Goal: Contribute content

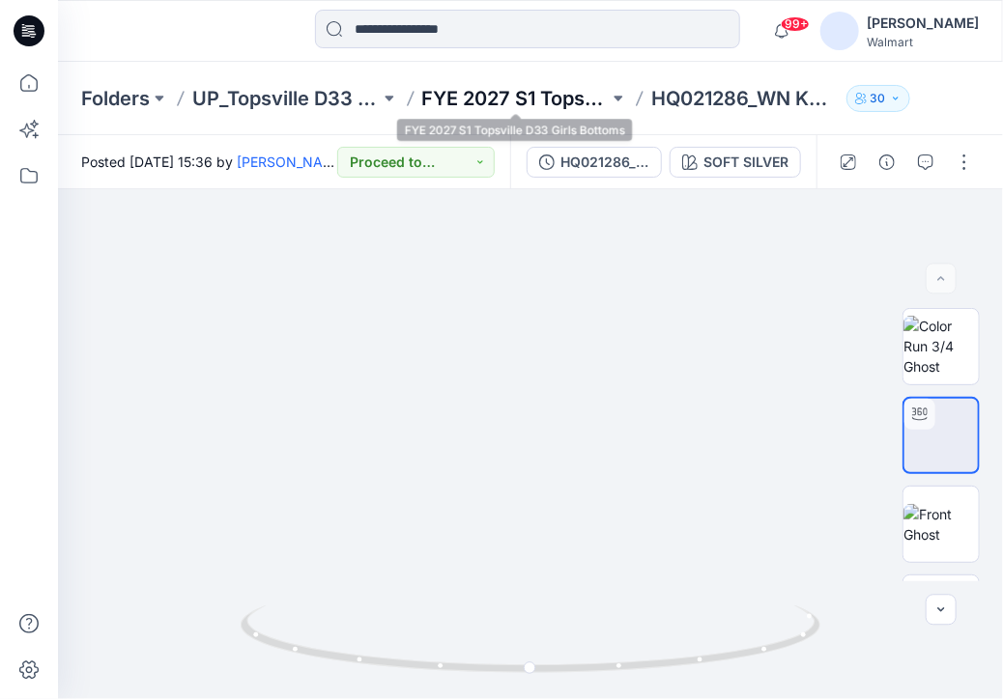
click at [516, 96] on p "FYE 2027 S1 Topsville D33 Girls Bottoms" at bounding box center [515, 98] width 187 height 27
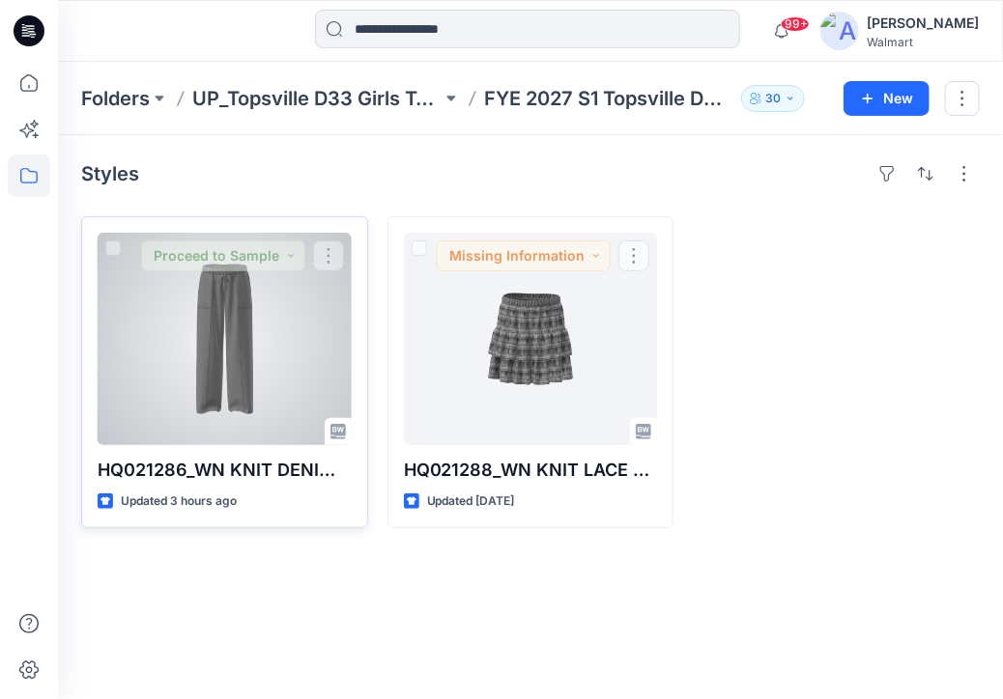
click at [272, 303] on div at bounding box center [225, 339] width 254 height 213
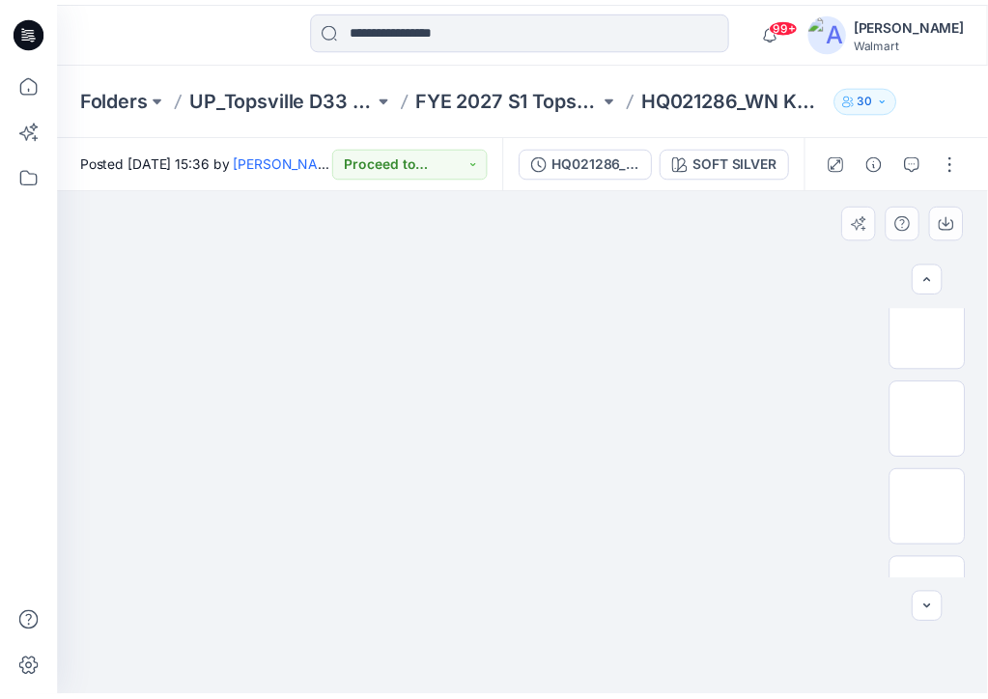
scroll to position [336, 0]
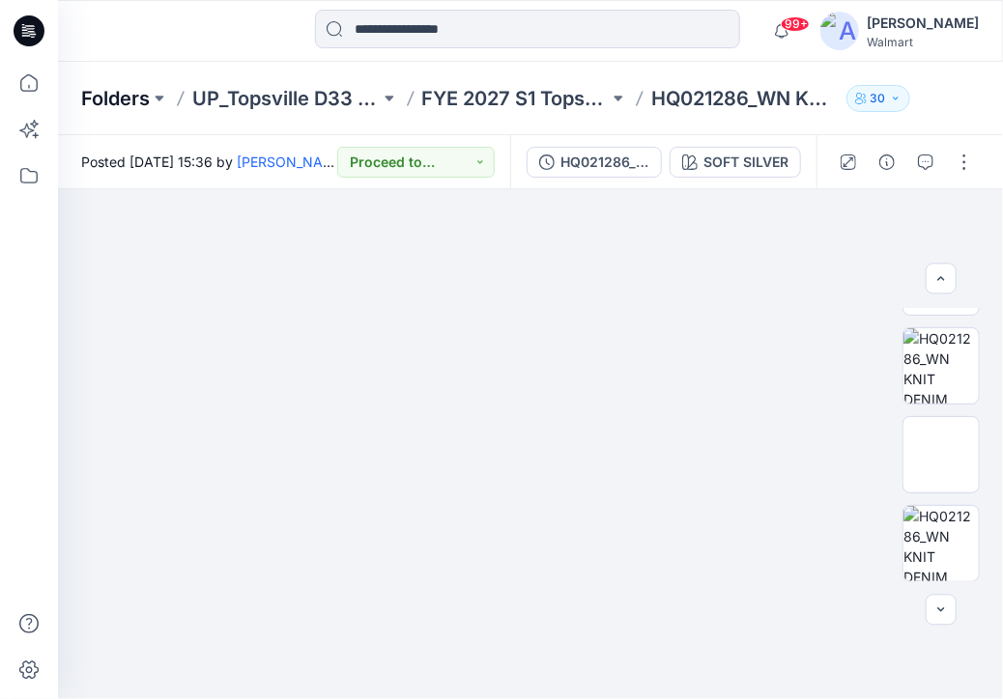
click at [117, 98] on p "Folders" at bounding box center [115, 98] width 69 height 27
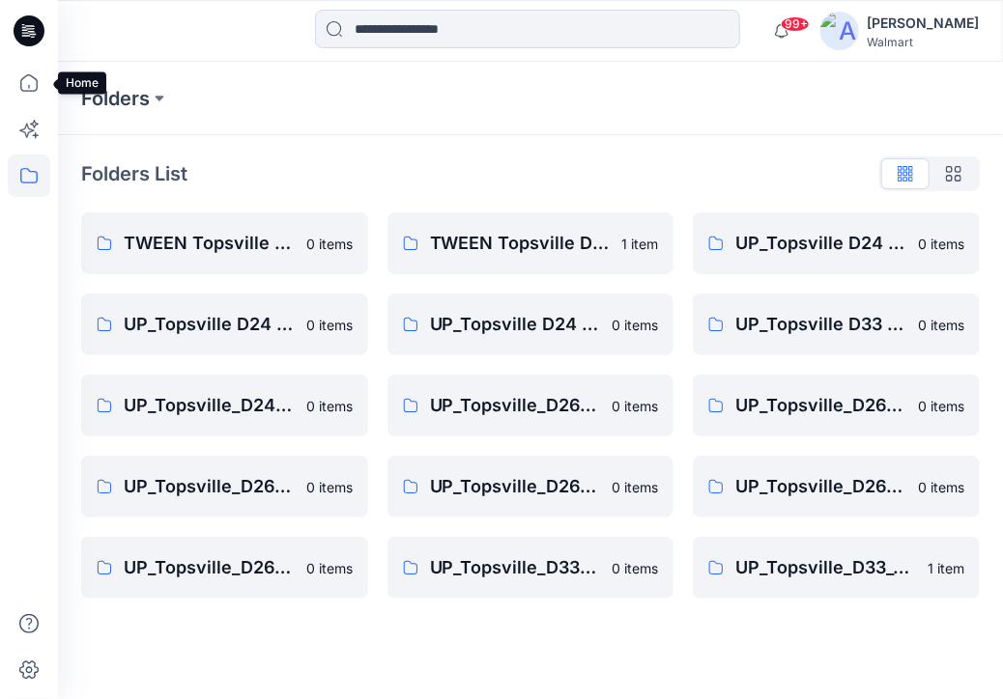
drag, startPoint x: 31, startPoint y: 76, endPoint x: 50, endPoint y: 98, distance: 28.7
click at [31, 76] on icon at bounding box center [29, 83] width 43 height 43
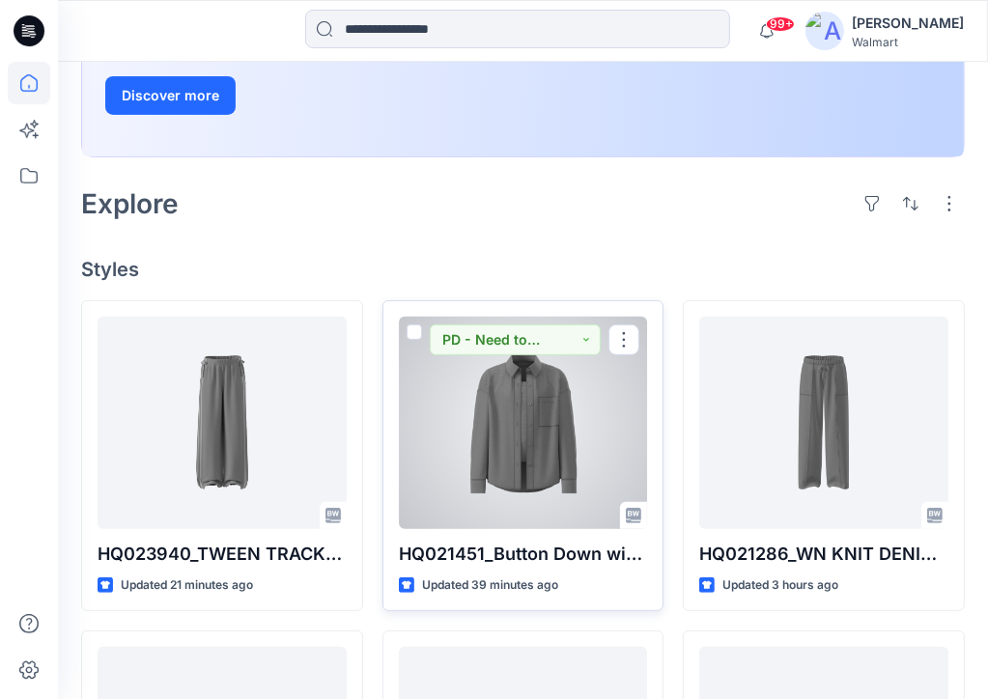
scroll to position [386, 0]
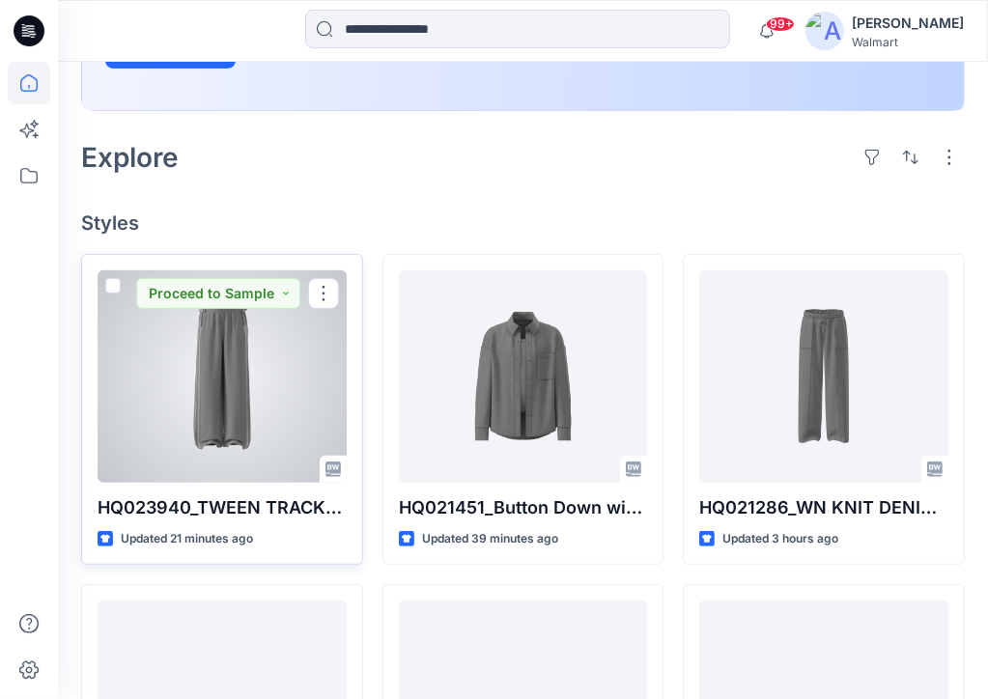
click at [212, 387] on div at bounding box center [222, 376] width 249 height 213
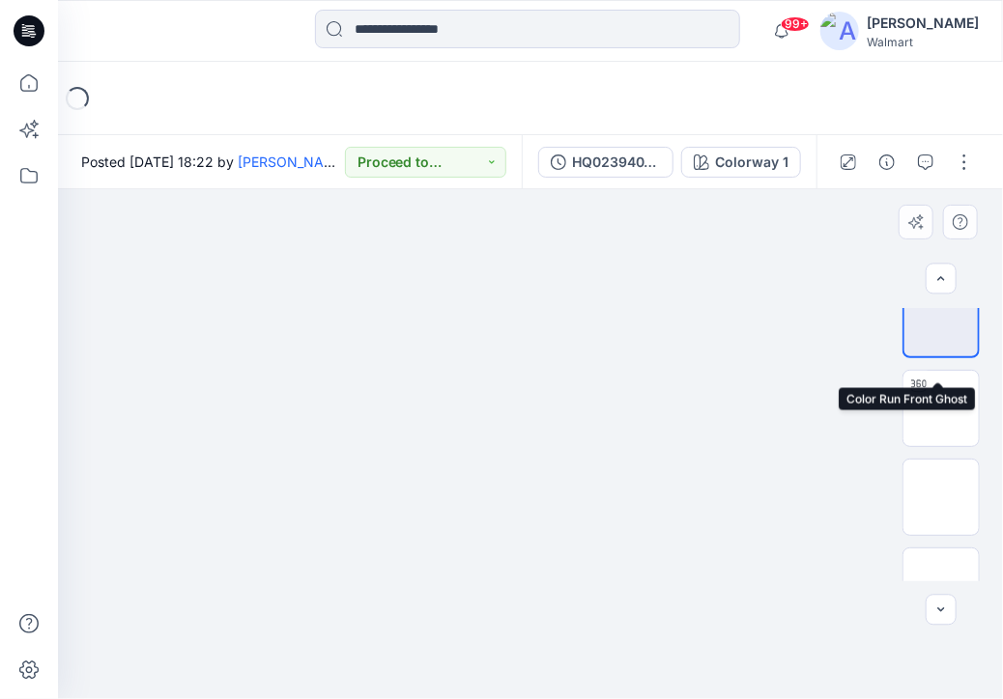
scroll to position [70, 0]
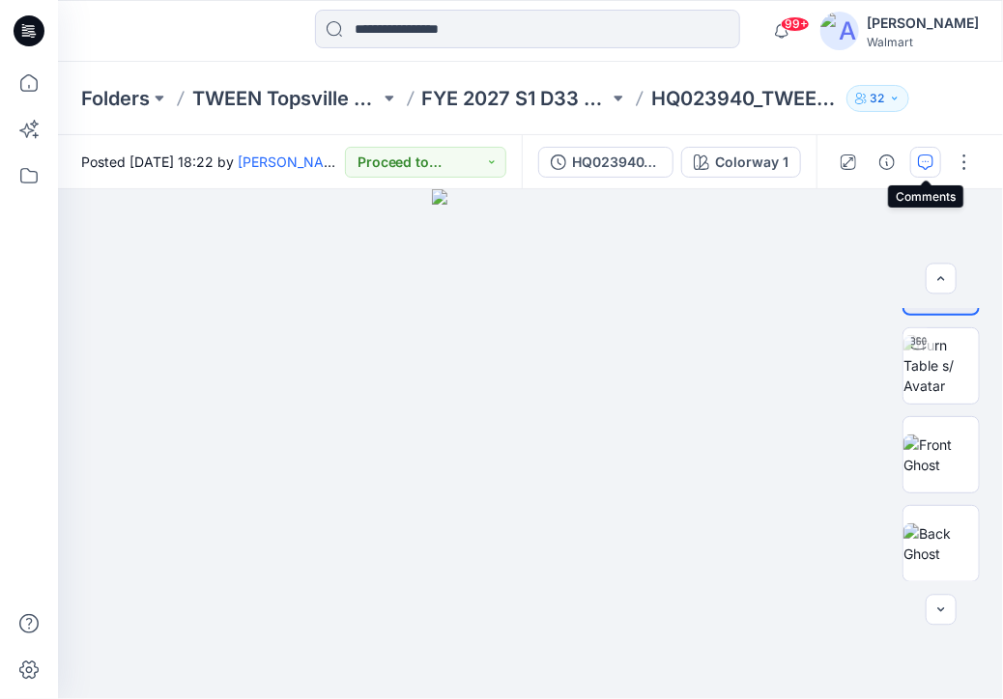
click at [933, 157] on icon "button" at bounding box center [925, 162] width 15 height 15
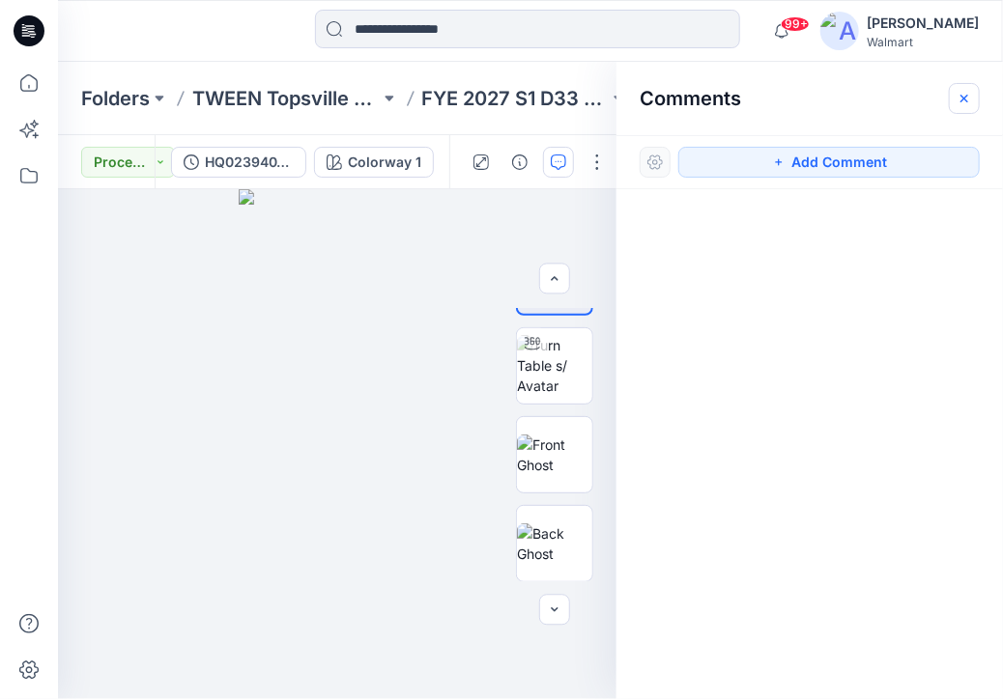
click at [958, 96] on icon "button" at bounding box center [963, 98] width 15 height 15
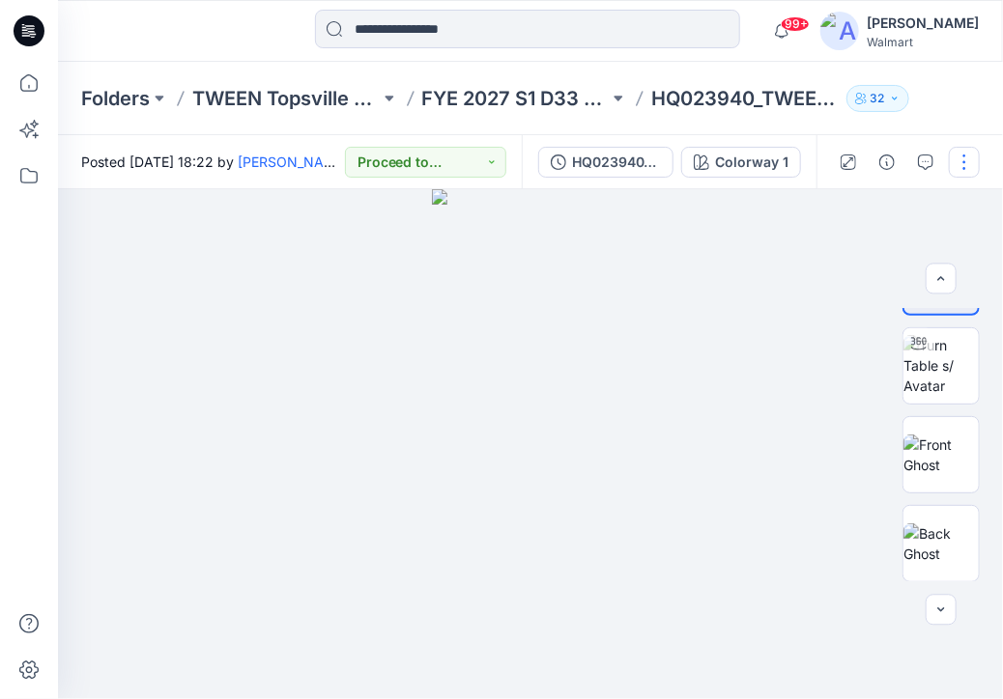
click at [966, 156] on button "button" at bounding box center [964, 162] width 31 height 31
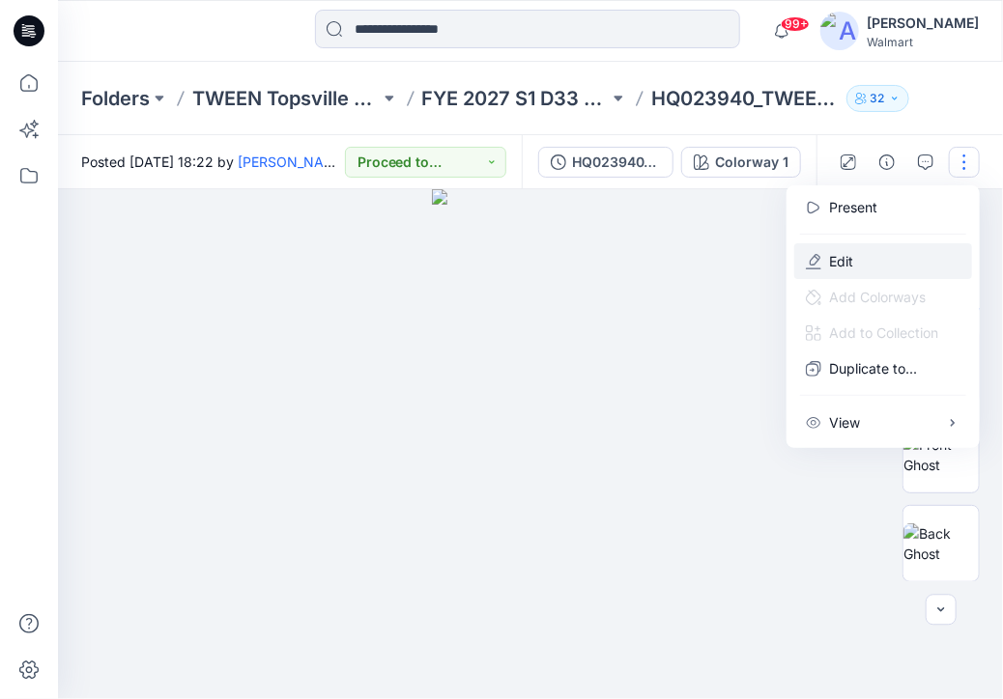
click at [859, 257] on button "Edit" at bounding box center [883, 261] width 178 height 36
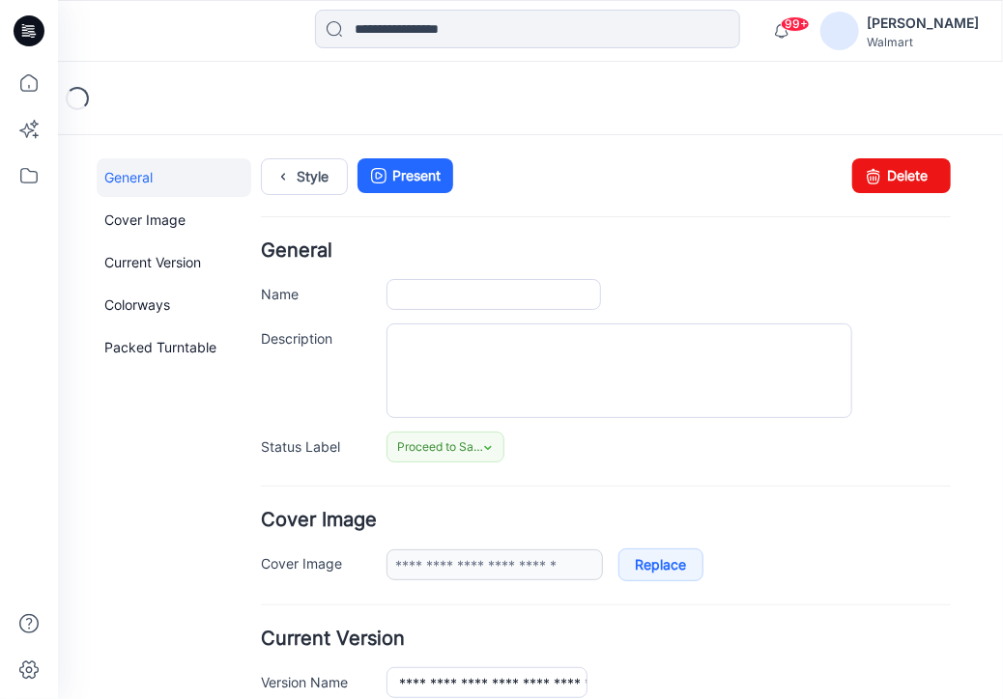
type input "**********"
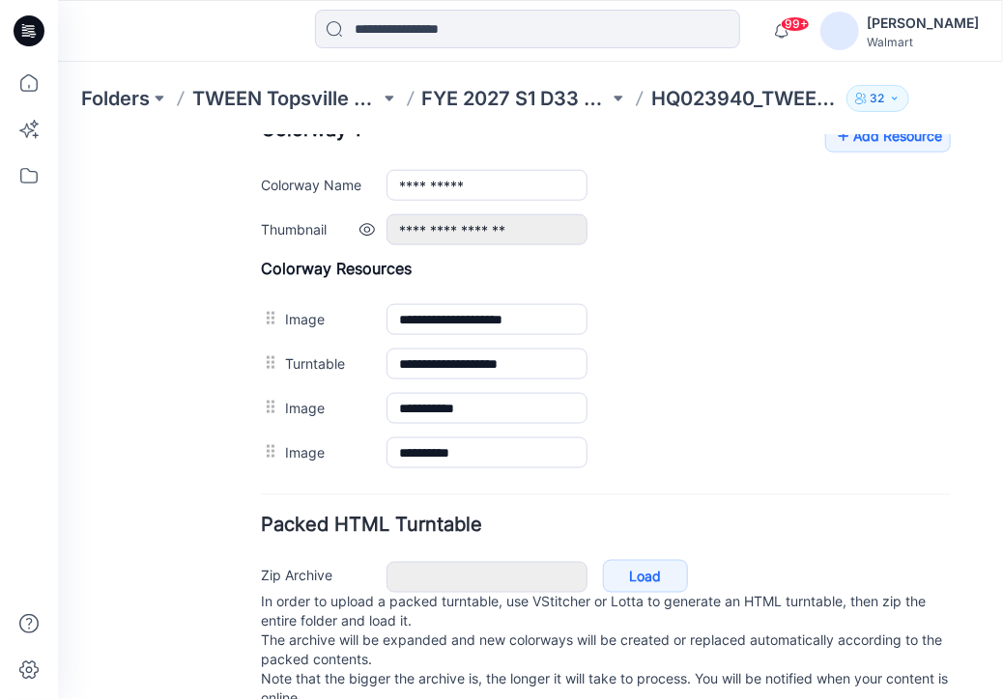
scroll to position [742, 0]
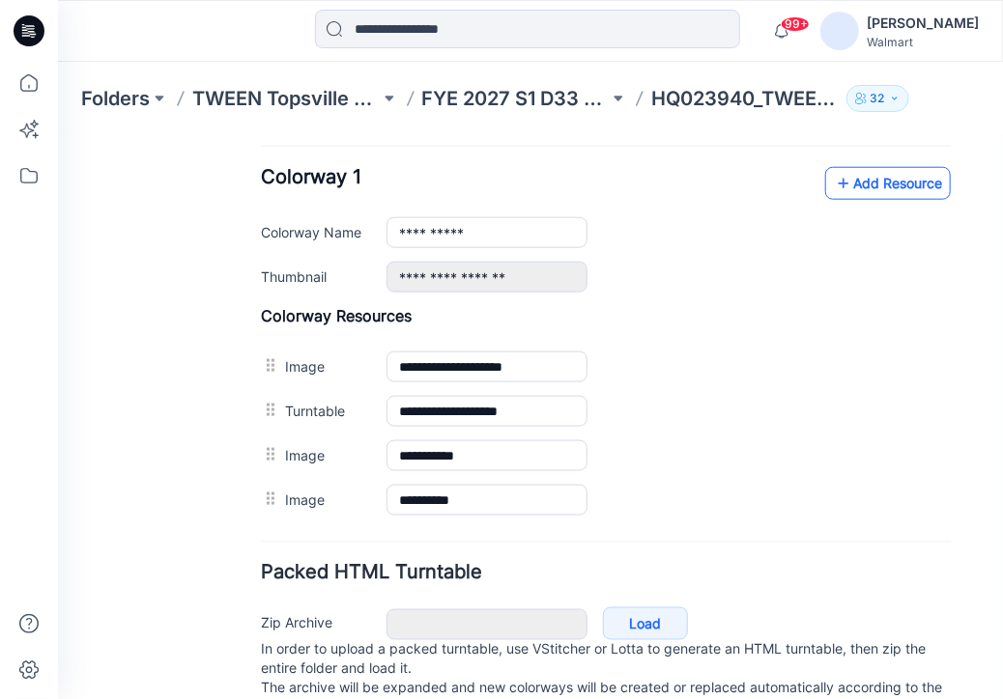
click at [903, 185] on link "Add Resource" at bounding box center [887, 182] width 126 height 33
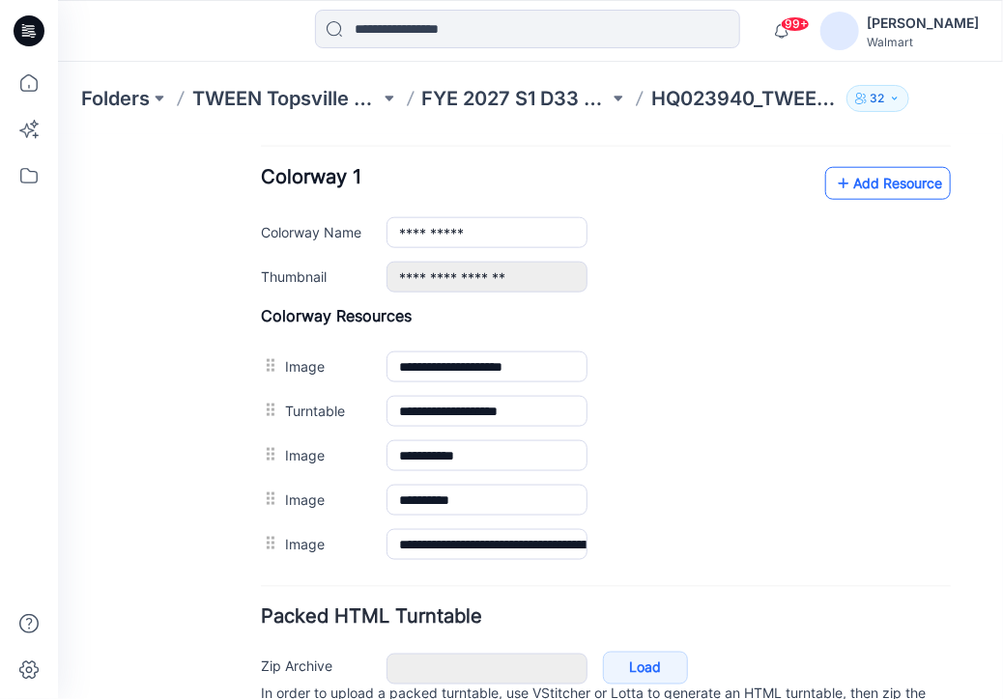
click at [887, 171] on link "Add Resource" at bounding box center [887, 182] width 126 height 33
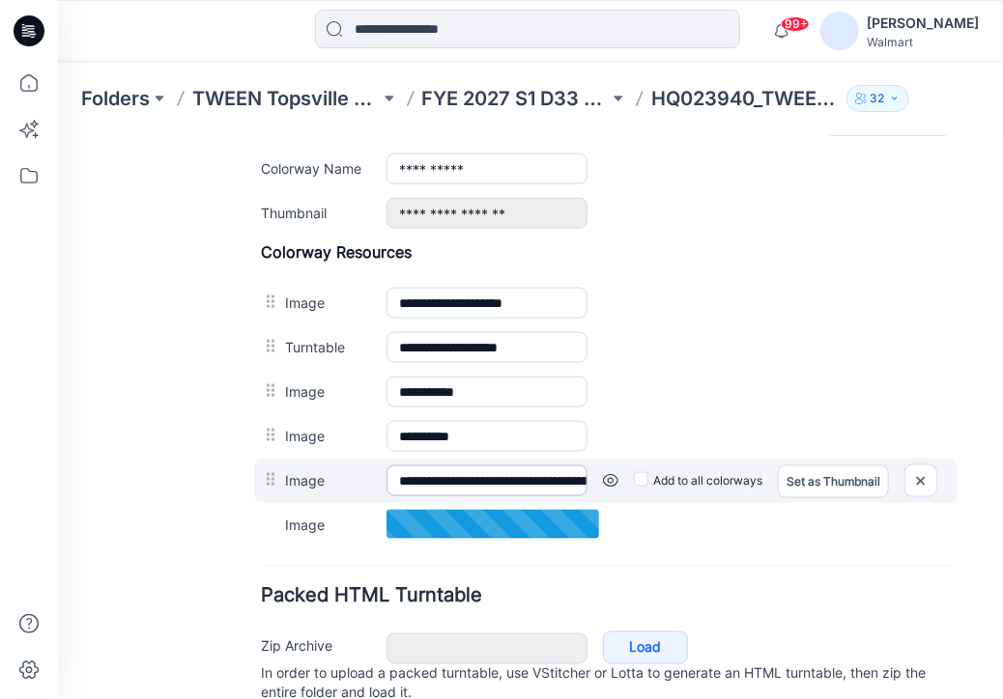
scroll to position [839, 0]
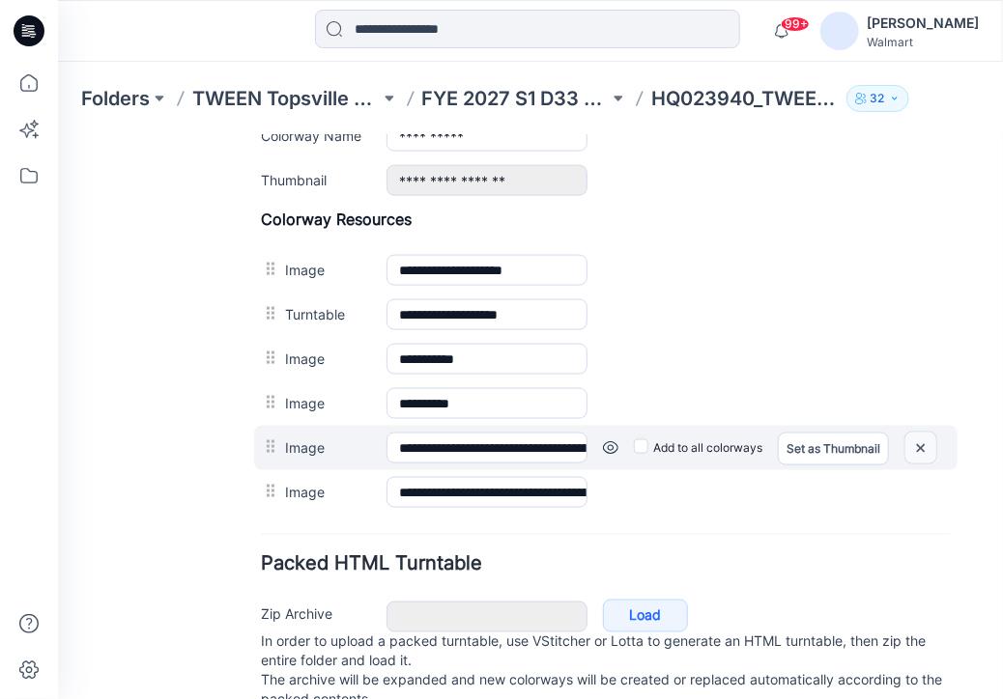
click at [919, 438] on img at bounding box center [919, 448] width 31 height 32
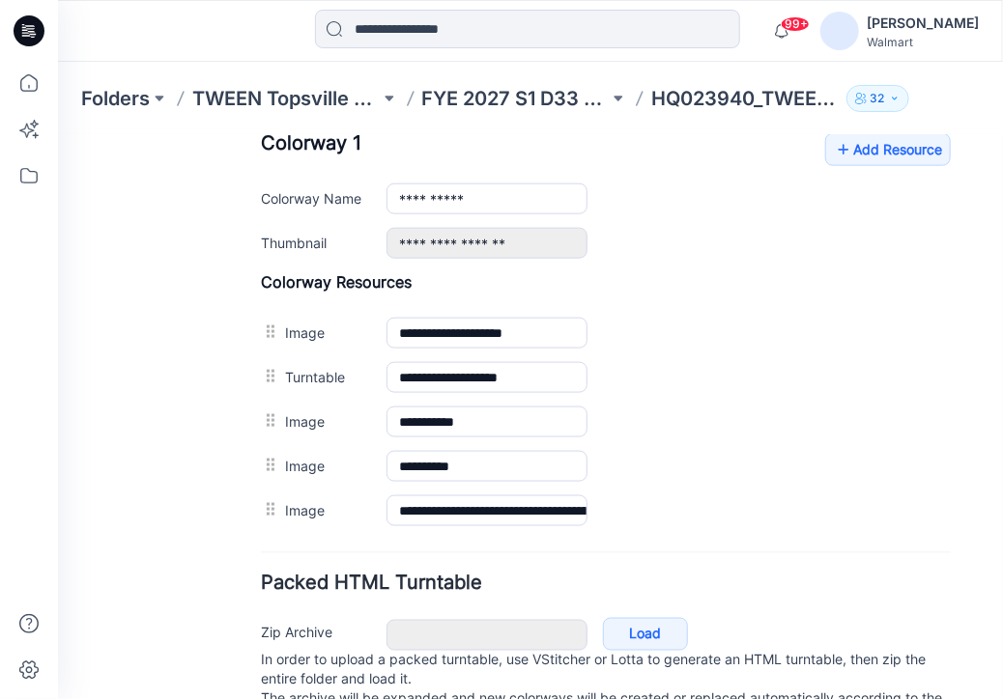
scroll to position [742, 0]
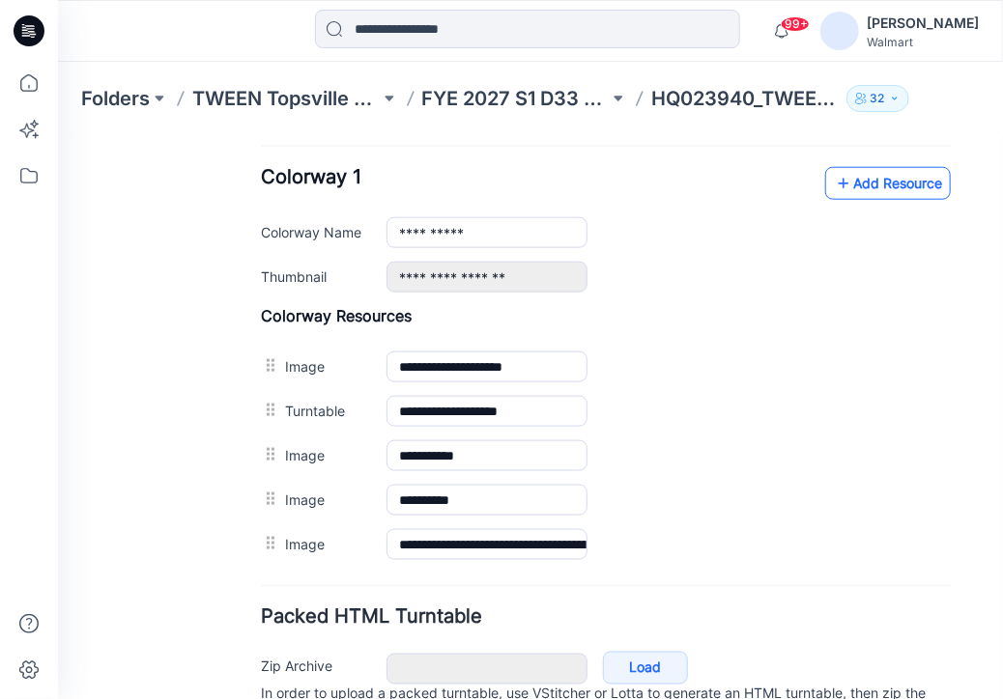
click at [893, 176] on link "Add Resource" at bounding box center [887, 182] width 126 height 33
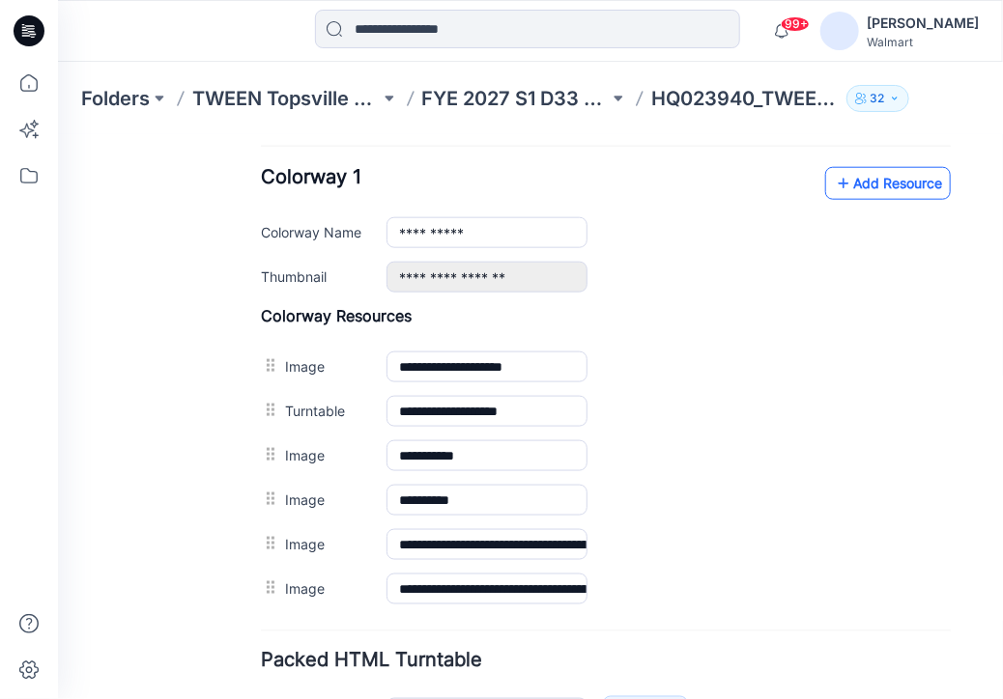
click at [897, 184] on link "Add Resource" at bounding box center [887, 182] width 126 height 33
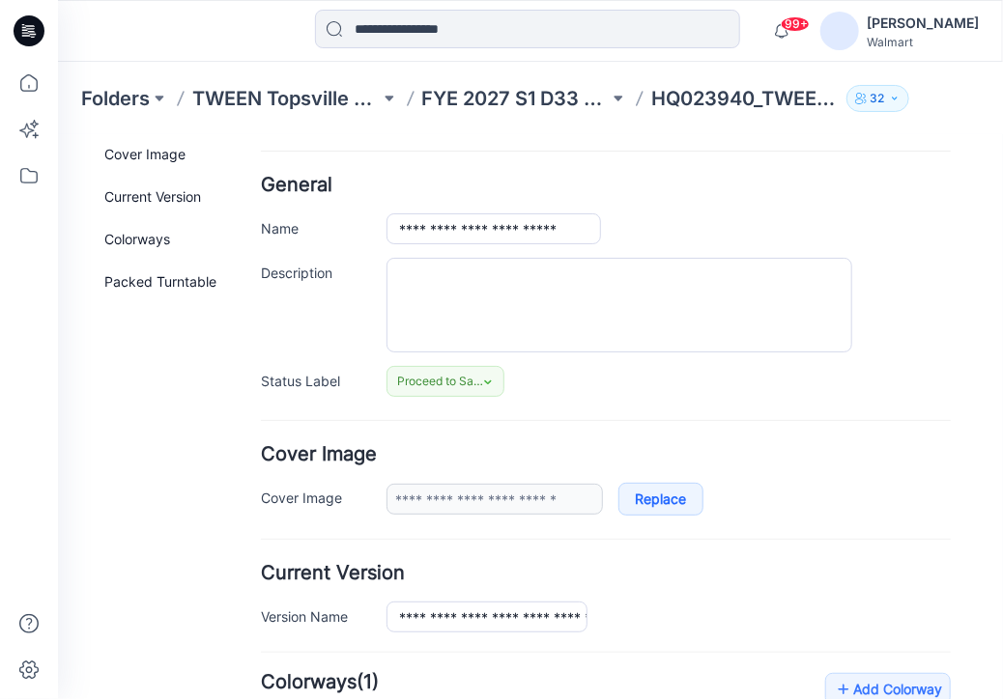
scroll to position [0, 0]
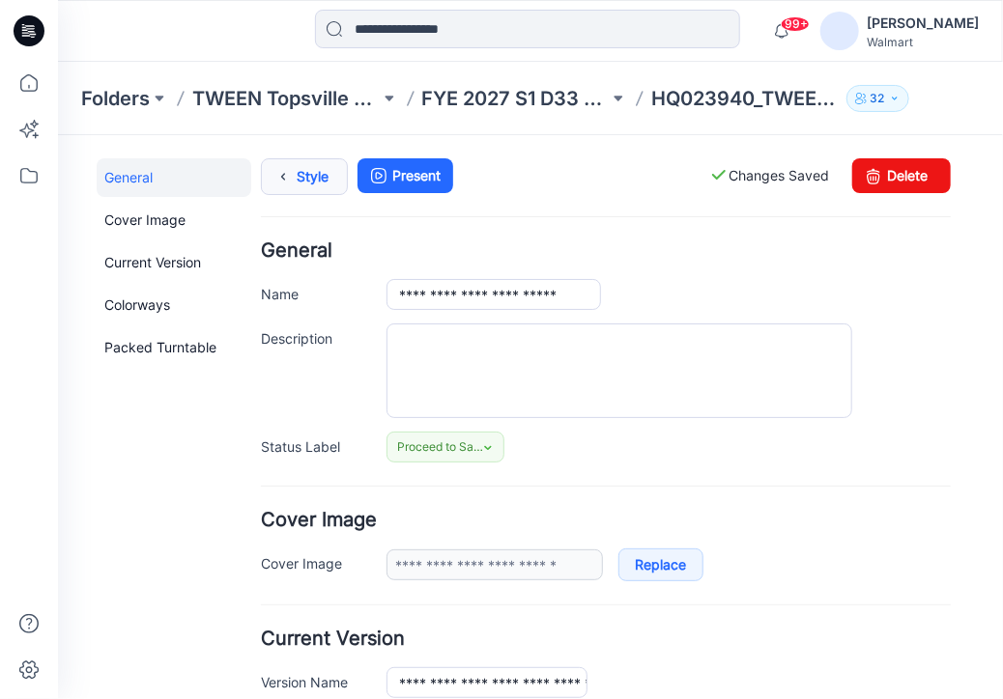
click at [305, 180] on link "Style" at bounding box center [303, 175] width 87 height 37
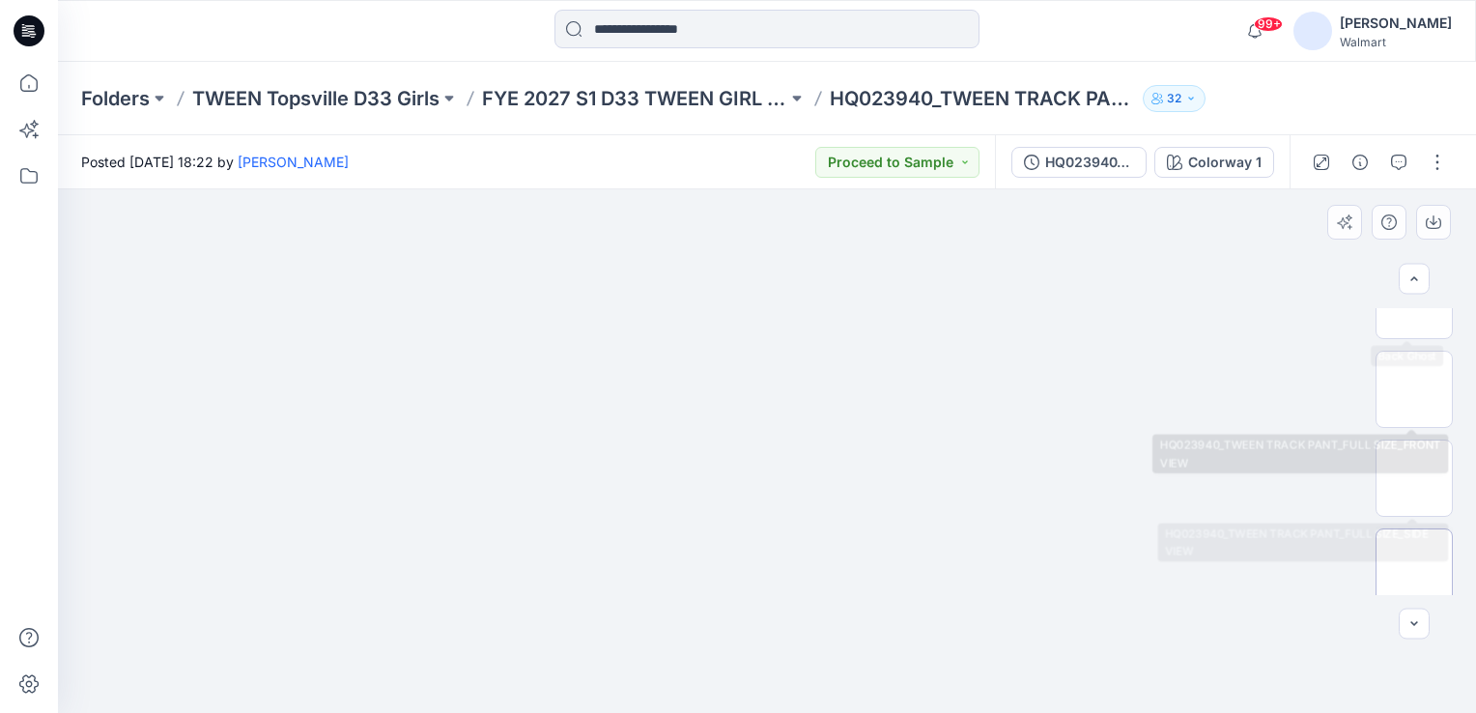
scroll to position [323, 0]
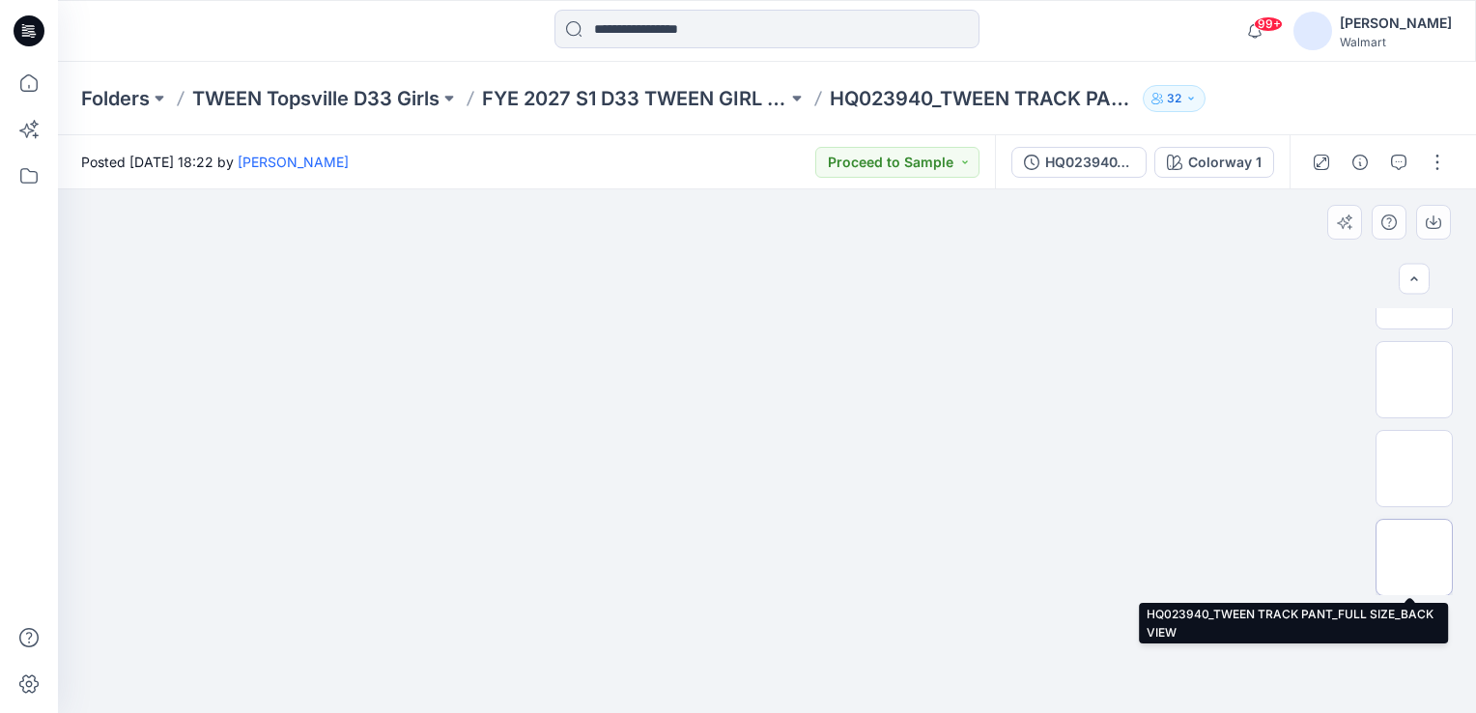
click at [1002, 557] on img at bounding box center [1414, 557] width 0 height 0
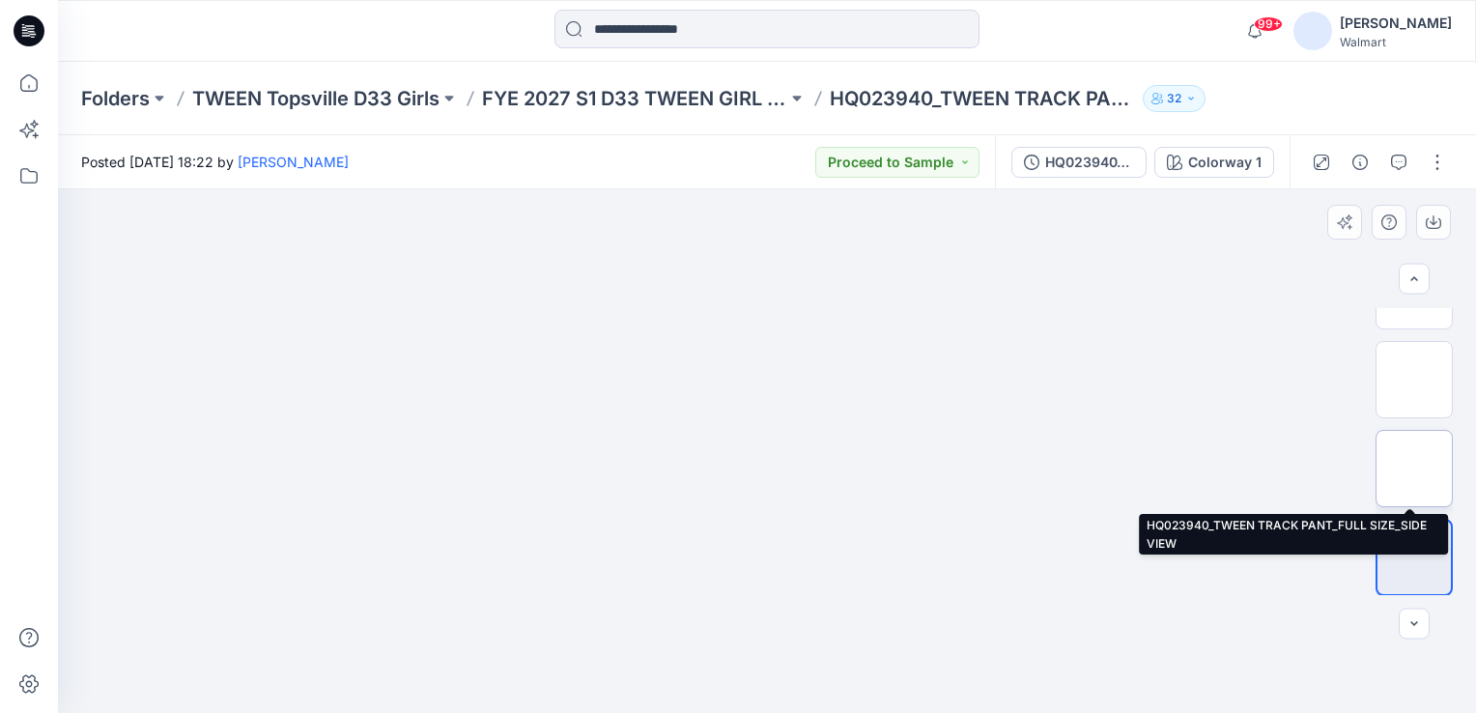
click at [1002, 469] on img at bounding box center [1414, 469] width 0 height 0
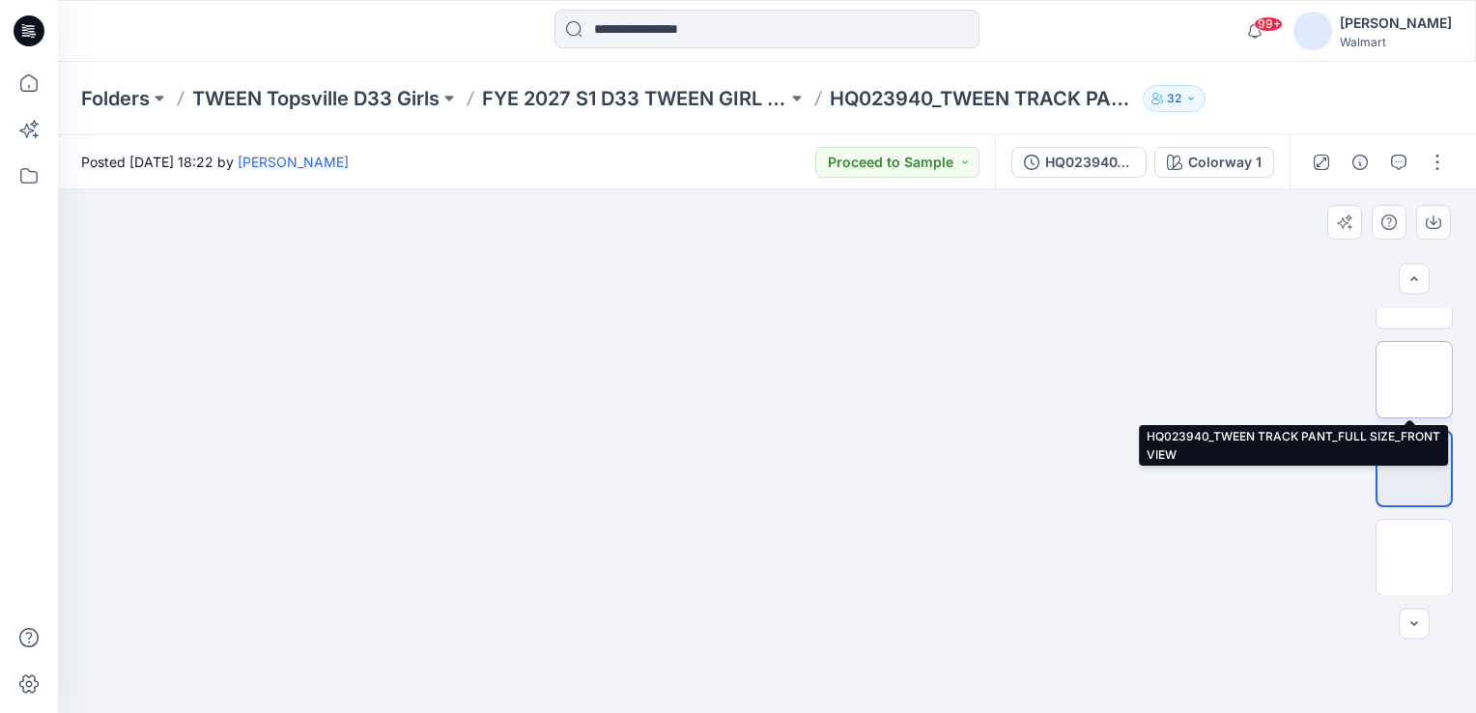
click at [1002, 380] on img at bounding box center [1414, 380] width 0 height 0
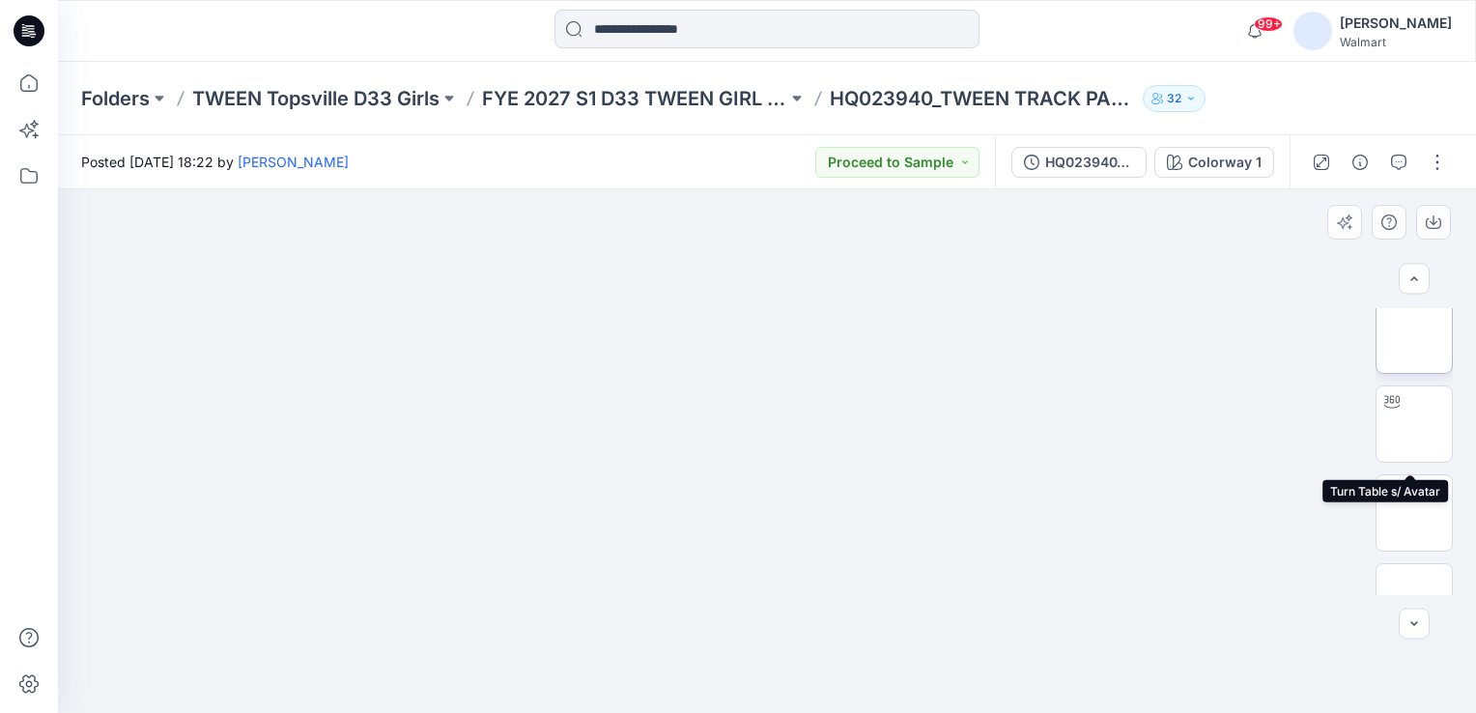
scroll to position [0, 0]
click at [1002, 347] on img at bounding box center [1414, 347] width 0 height 0
